Goal: Information Seeking & Learning: Find specific page/section

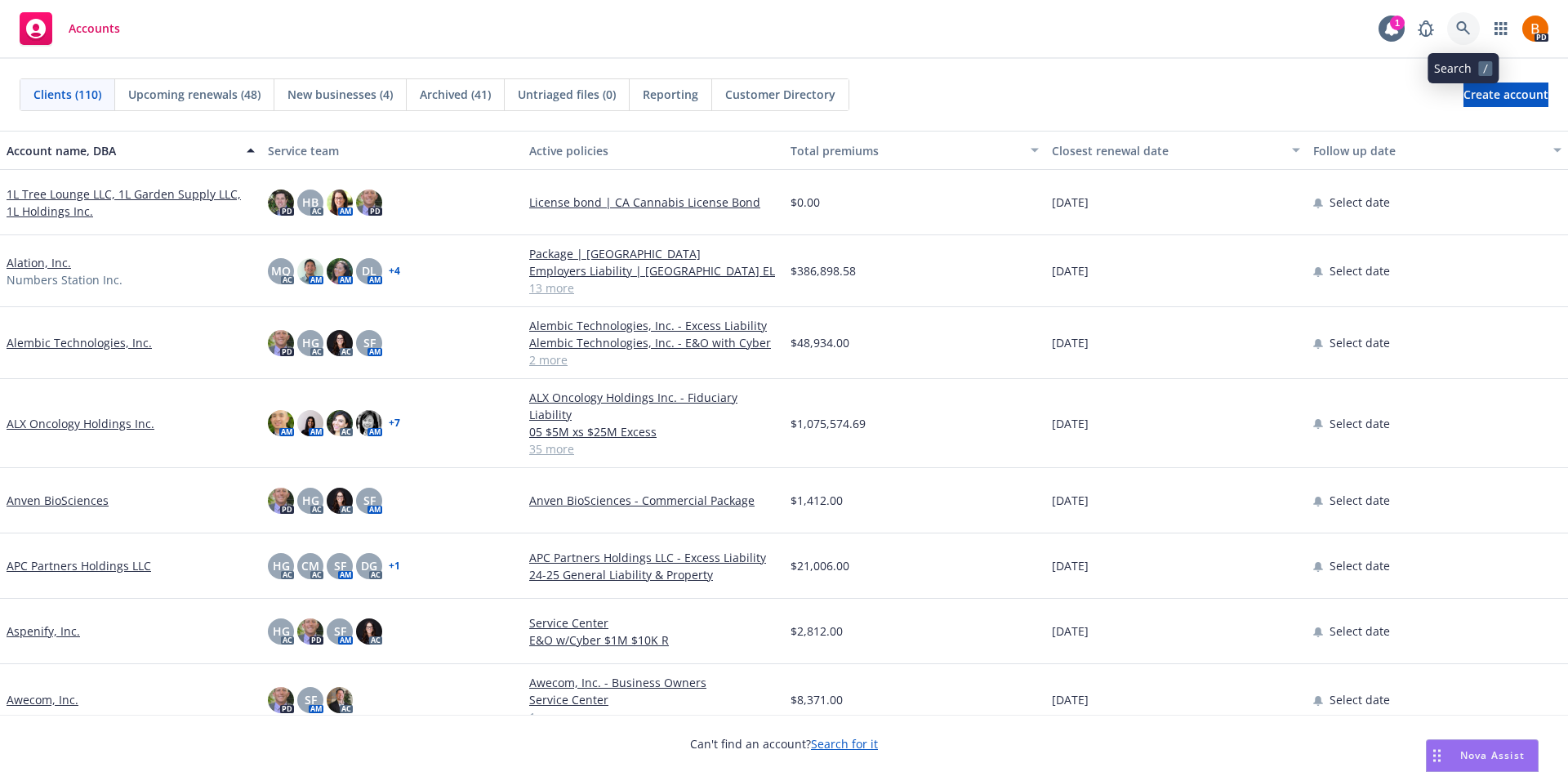
click at [1466, 43] on link at bounding box center [1463, 28] width 33 height 33
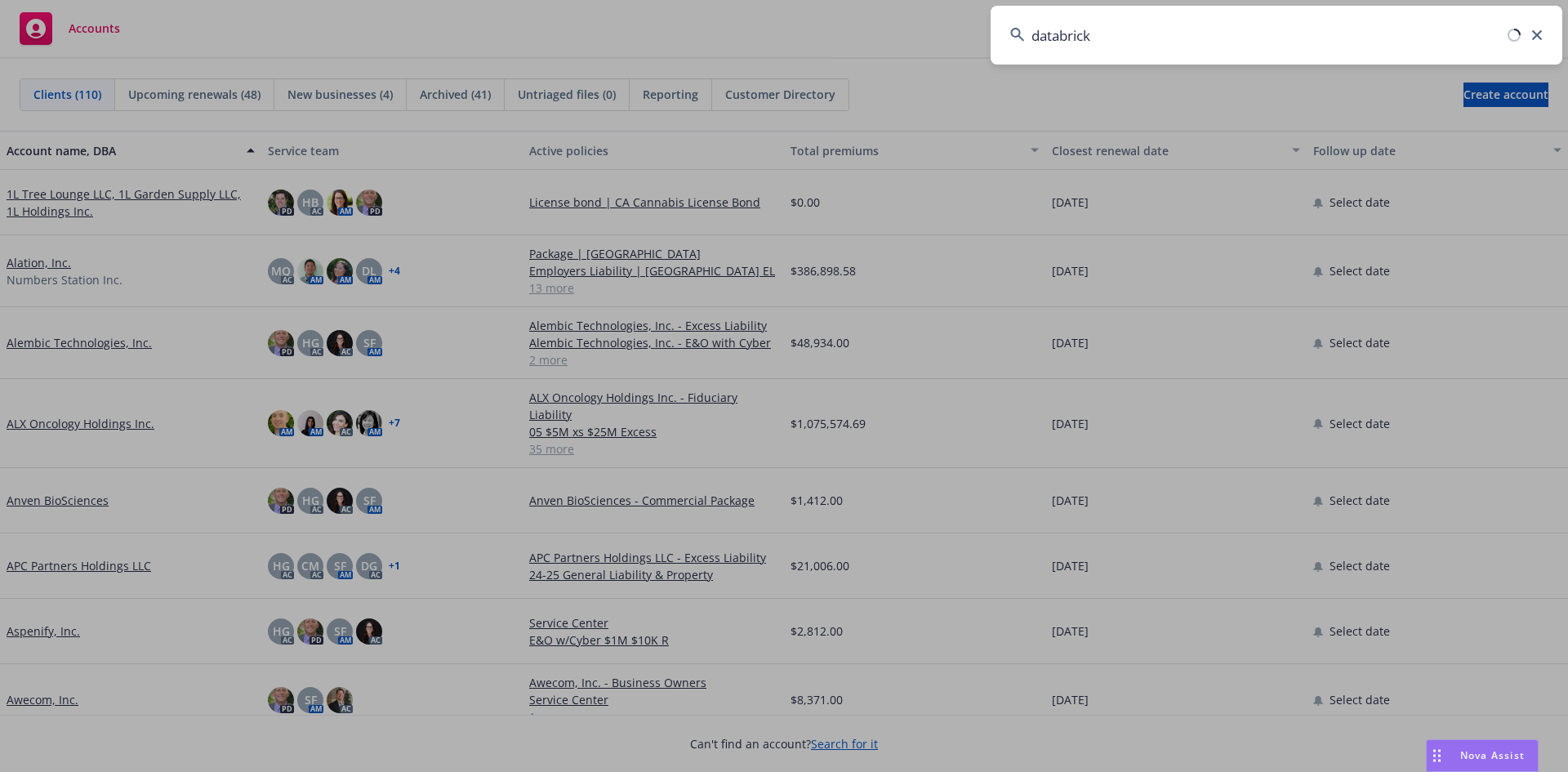
type input "databricks"
